Goal: Find contact information: Find contact information

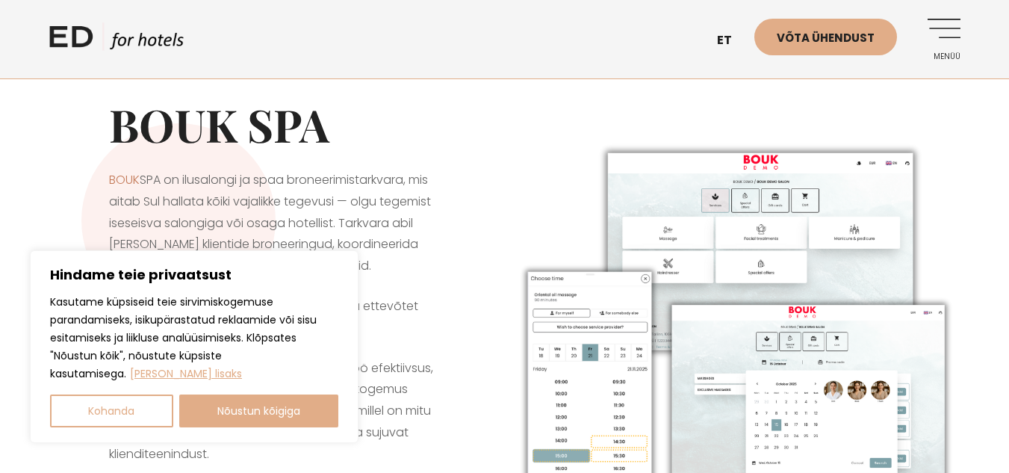
click at [955, 34] on link "Menüü" at bounding box center [940, 39] width 41 height 41
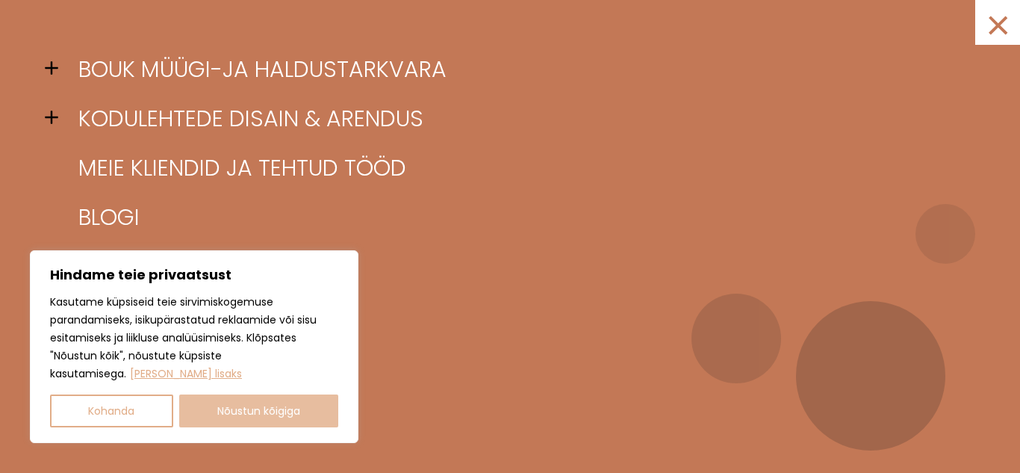
click at [254, 410] on button "Nõustun kõigiga" at bounding box center [259, 410] width 160 height 33
checkbox input "true"
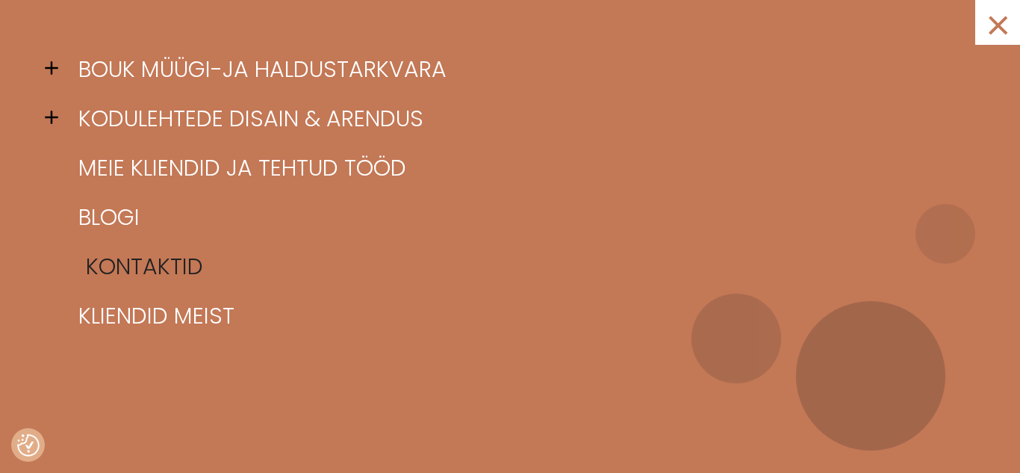
click at [141, 261] on link "Kontaktid" at bounding box center [529, 266] width 908 height 49
